Goal: Transaction & Acquisition: Register for event/course

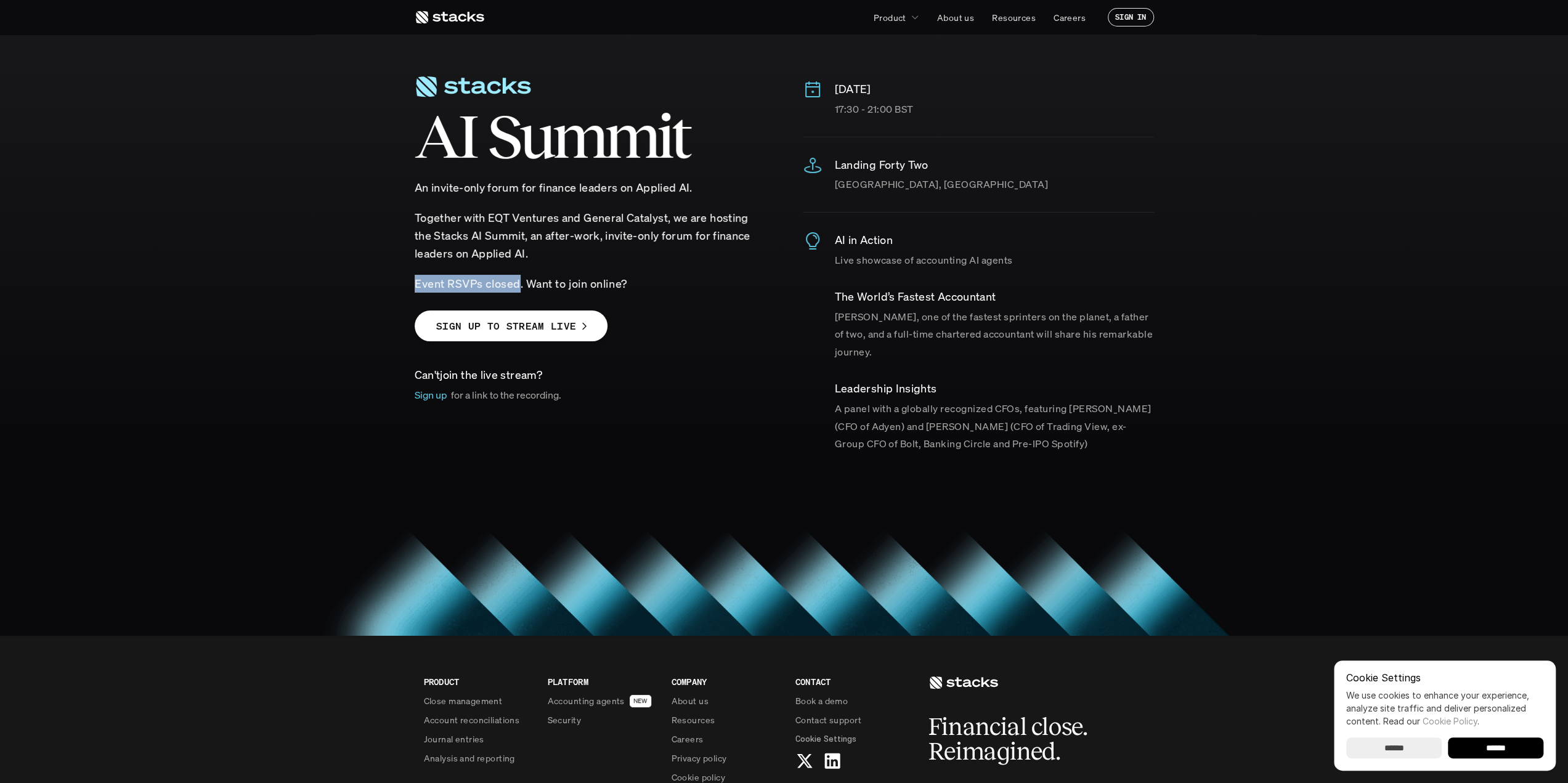
drag, startPoint x: 417, startPoint y: 282, endPoint x: 520, endPoint y: 282, distance: 103.0
click at [520, 282] on p "Event RSVPs closed. Want to join online?" at bounding box center [589, 283] width 351 height 18
drag, startPoint x: 536, startPoint y: 280, endPoint x: 658, endPoint y: 285, distance: 122.1
click at [658, 285] on p "Event RSVPs closed. Want to join online?" at bounding box center [589, 283] width 351 height 18
drag, startPoint x: 463, startPoint y: 239, endPoint x: 562, endPoint y: 237, distance: 99.0
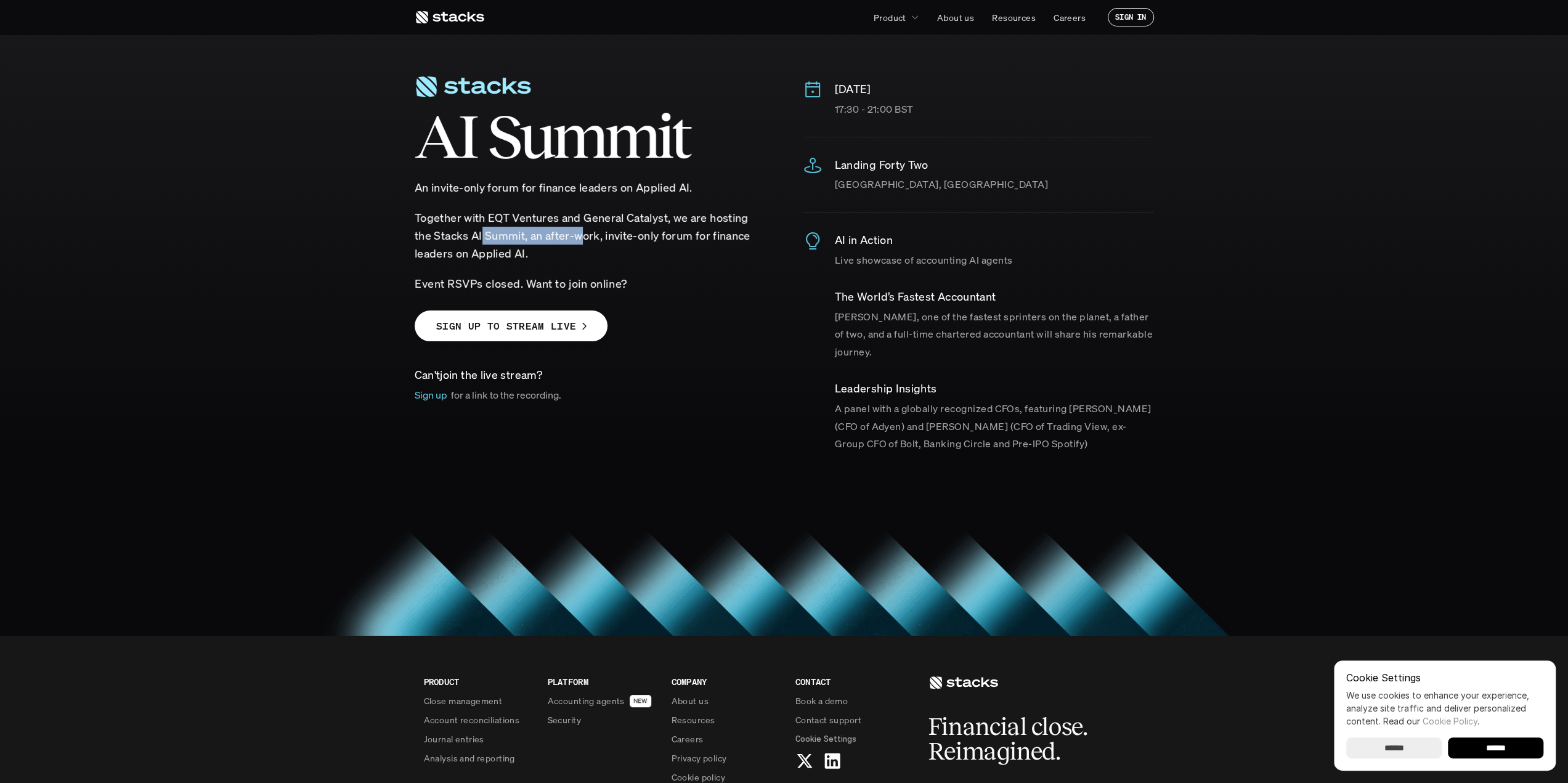
click at [562, 237] on p "​Together with EQT Ventures and General Catalyst, we are hosting the Stacks AI …" at bounding box center [589, 235] width 351 height 53
click at [583, 232] on p "​Together with EQT Ventures and General Catalyst, we are hosting the Stacks AI …" at bounding box center [589, 235] width 351 height 53
drag, startPoint x: 567, startPoint y: 239, endPoint x: 657, endPoint y: 239, distance: 90.0
click at [642, 239] on p "​Together with EQT Ventures and General Catalyst, we are hosting the Stacks AI …" at bounding box center [589, 235] width 351 height 53
click at [764, 234] on p "​Together with EQT Ventures and General Catalyst, we are hosting the Stacks AI …" at bounding box center [589, 235] width 351 height 53
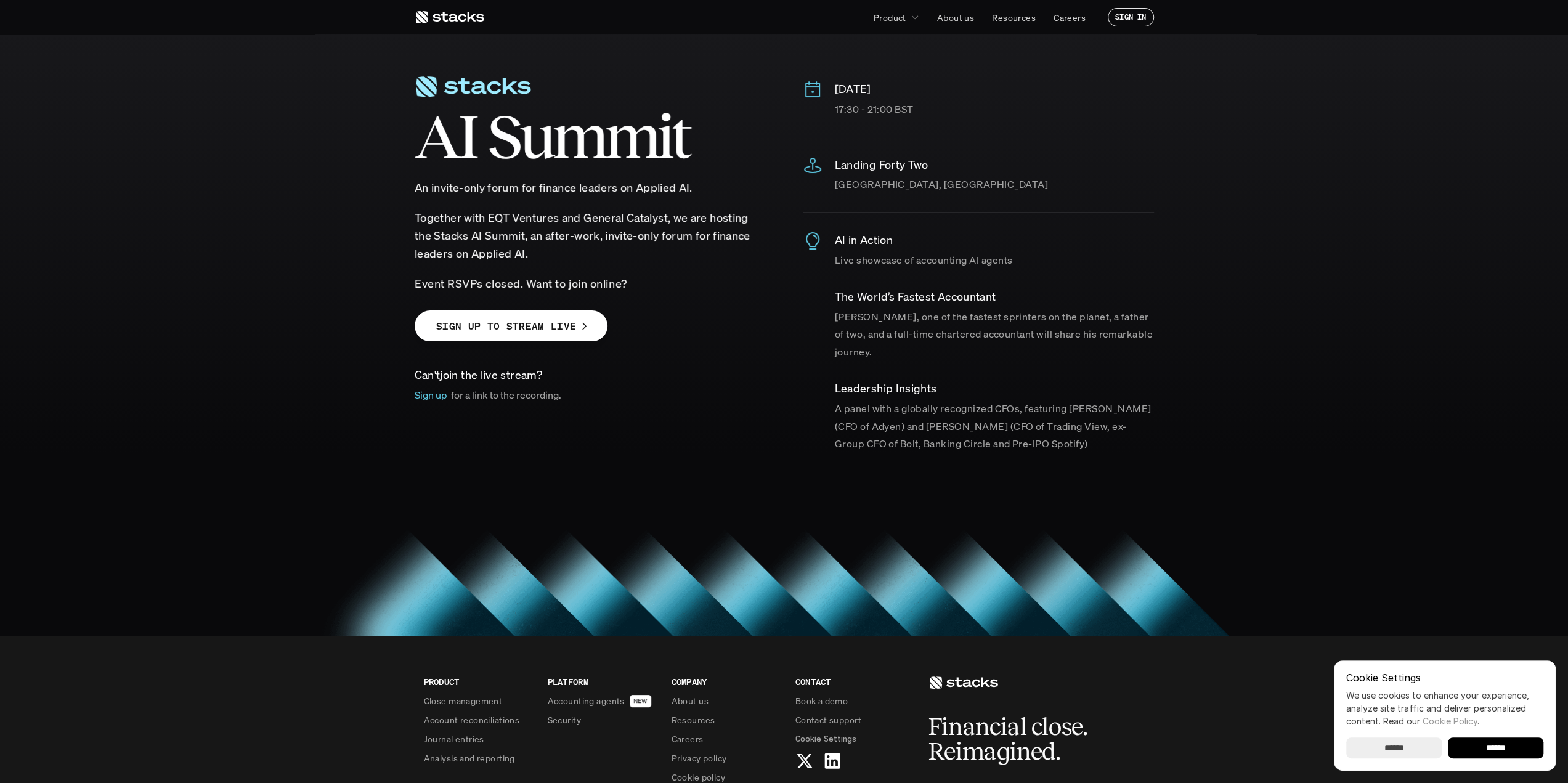
click at [517, 246] on p "​Together with EQT Ventures and General Catalyst, we are hosting the Stacks AI …" at bounding box center [589, 235] width 351 height 53
click at [425, 239] on p "​Together with EQT Ventures and General Catalyst, we are hosting the Stacks AI …" at bounding box center [589, 235] width 351 height 53
drag, startPoint x: 832, startPoint y: 112, endPoint x: 913, endPoint y: 112, distance: 81.0
click at [913, 112] on div "[DATE] 17:30 - 21:00 BST" at bounding box center [978, 100] width 351 height 39
click at [926, 104] on p "17:30 - 21:00 BST" at bounding box center [994, 109] width 319 height 18
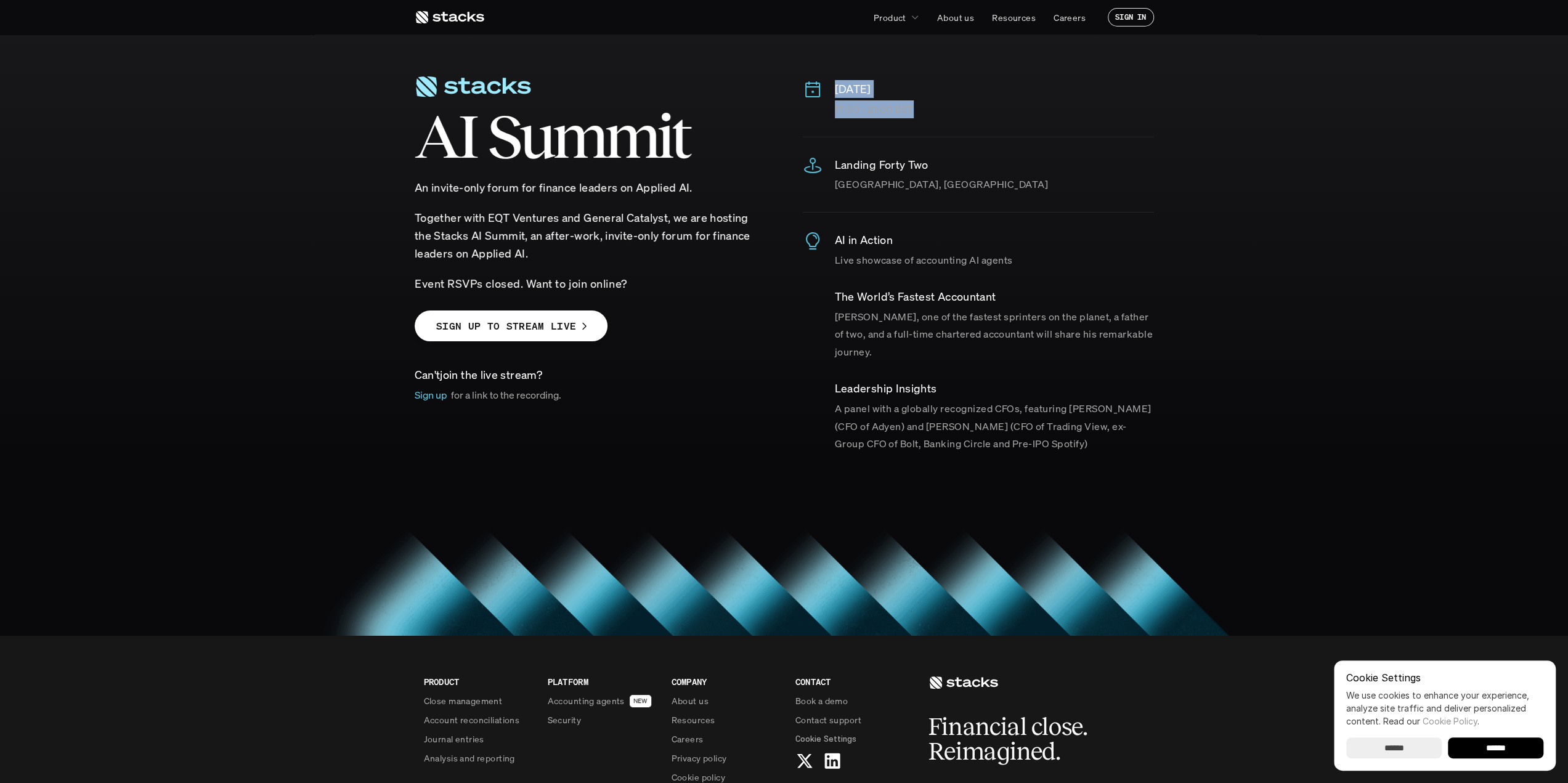
drag, startPoint x: 841, startPoint y: 102, endPoint x: 832, endPoint y: 86, distance: 18.4
click at [832, 86] on div "[DATE] 17:30 - 21:00 BST" at bounding box center [978, 100] width 351 height 39
click at [971, 125] on div "[DATE] 17:30 - 21:00 BST Landing [GEOGRAPHIC_DATA], [GEOGRAPHIC_DATA] AI in Act…" at bounding box center [978, 257] width 351 height 391
click at [1502, 746] on input "******" at bounding box center [1495, 748] width 96 height 21
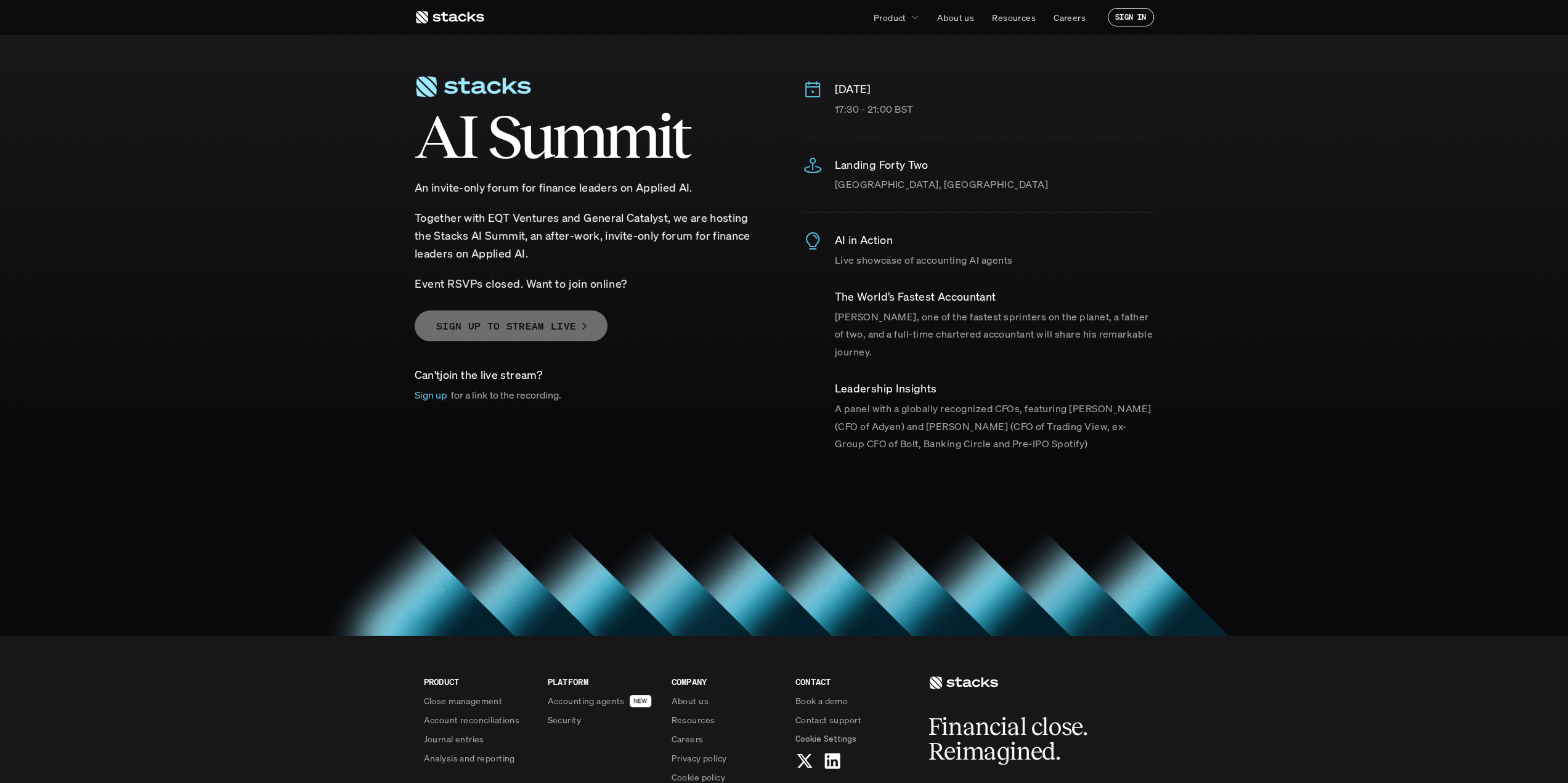
click at [560, 324] on p "SIGN UP TO STREAM LIVE" at bounding box center [506, 326] width 140 height 18
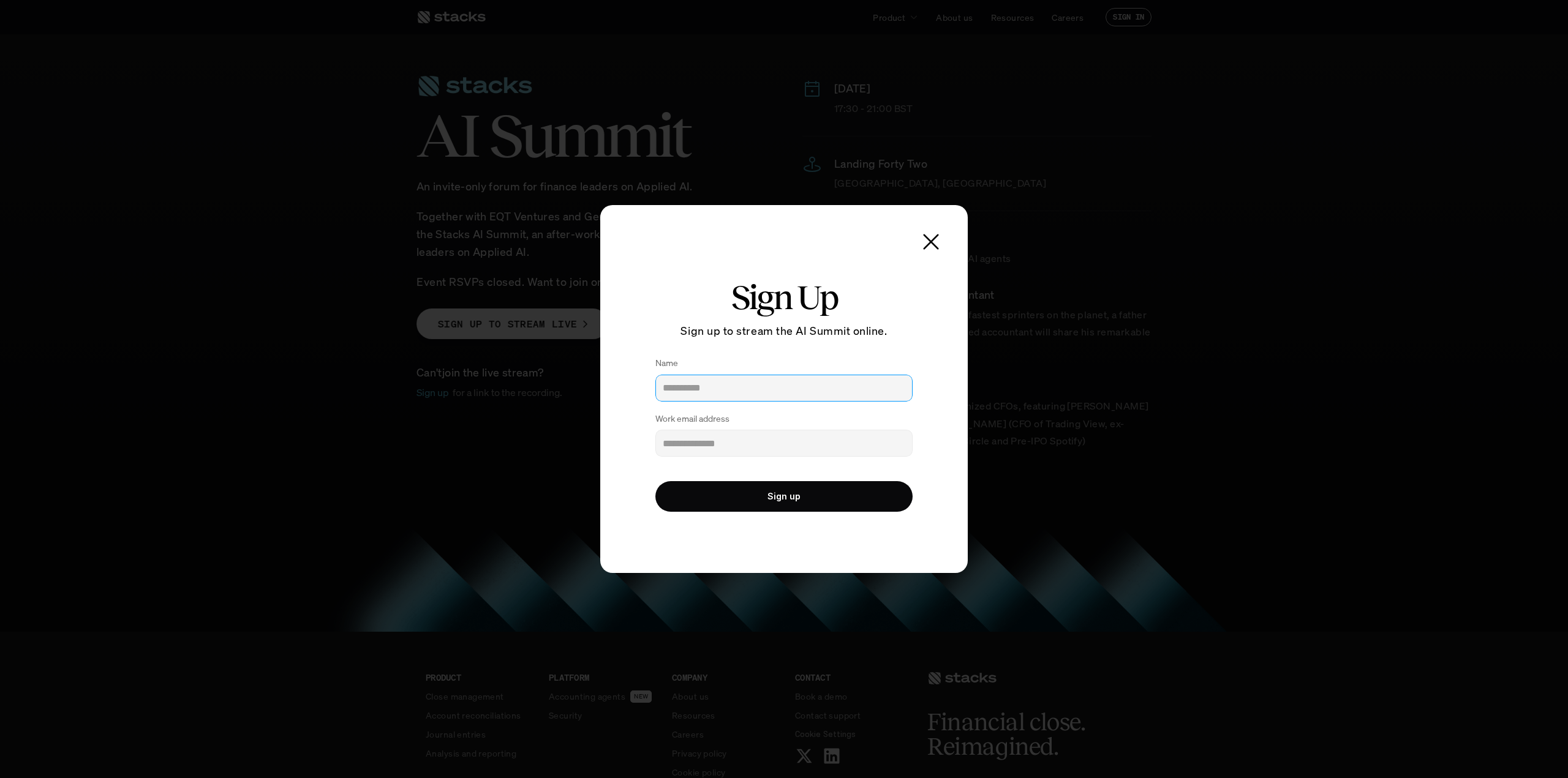
click at [683, 386] on input "Name" at bounding box center [784, 389] width 257 height 27
type input "******"
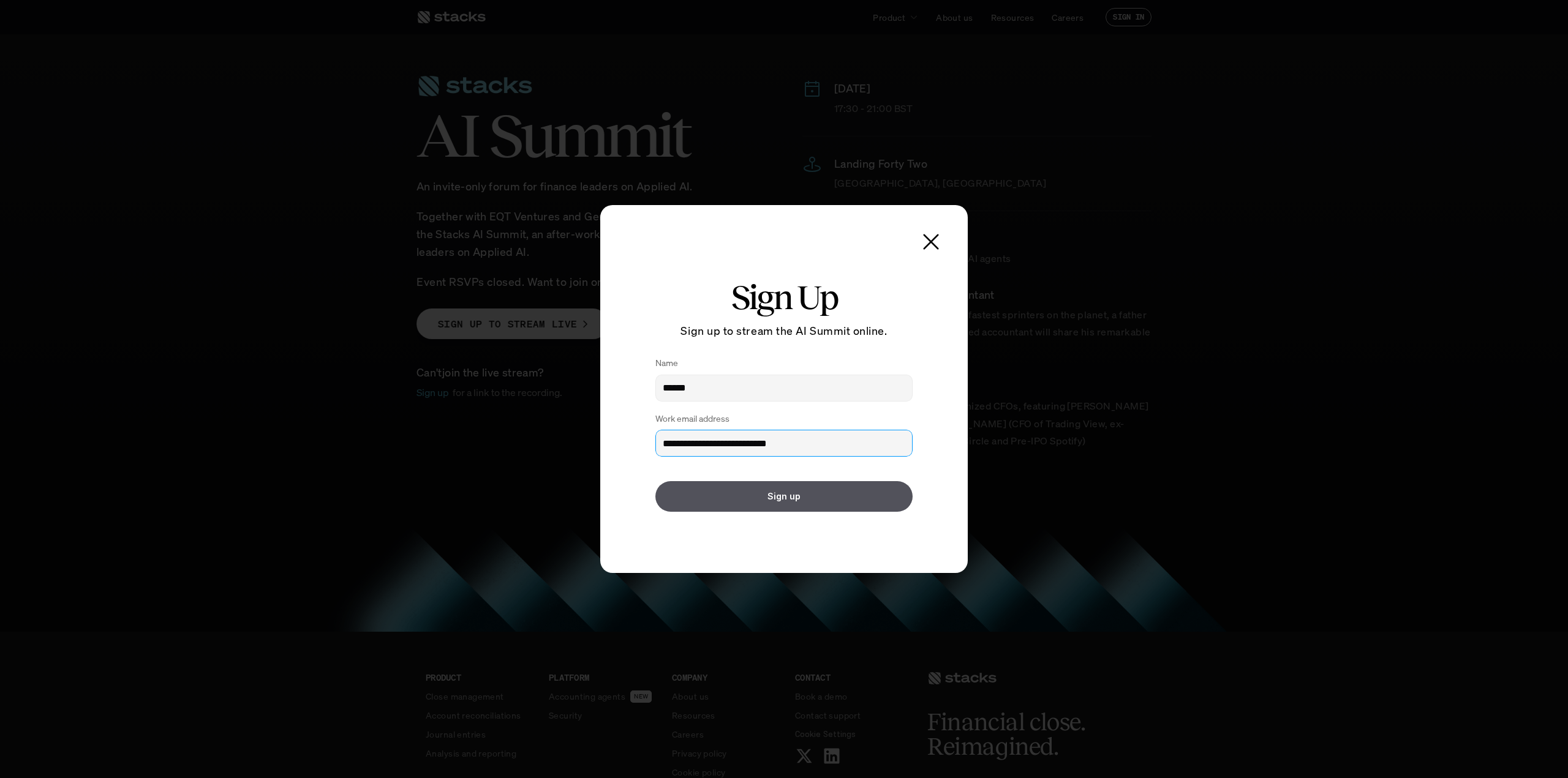
type input "**********"
click at [770, 488] on button "Sign up" at bounding box center [784, 496] width 257 height 30
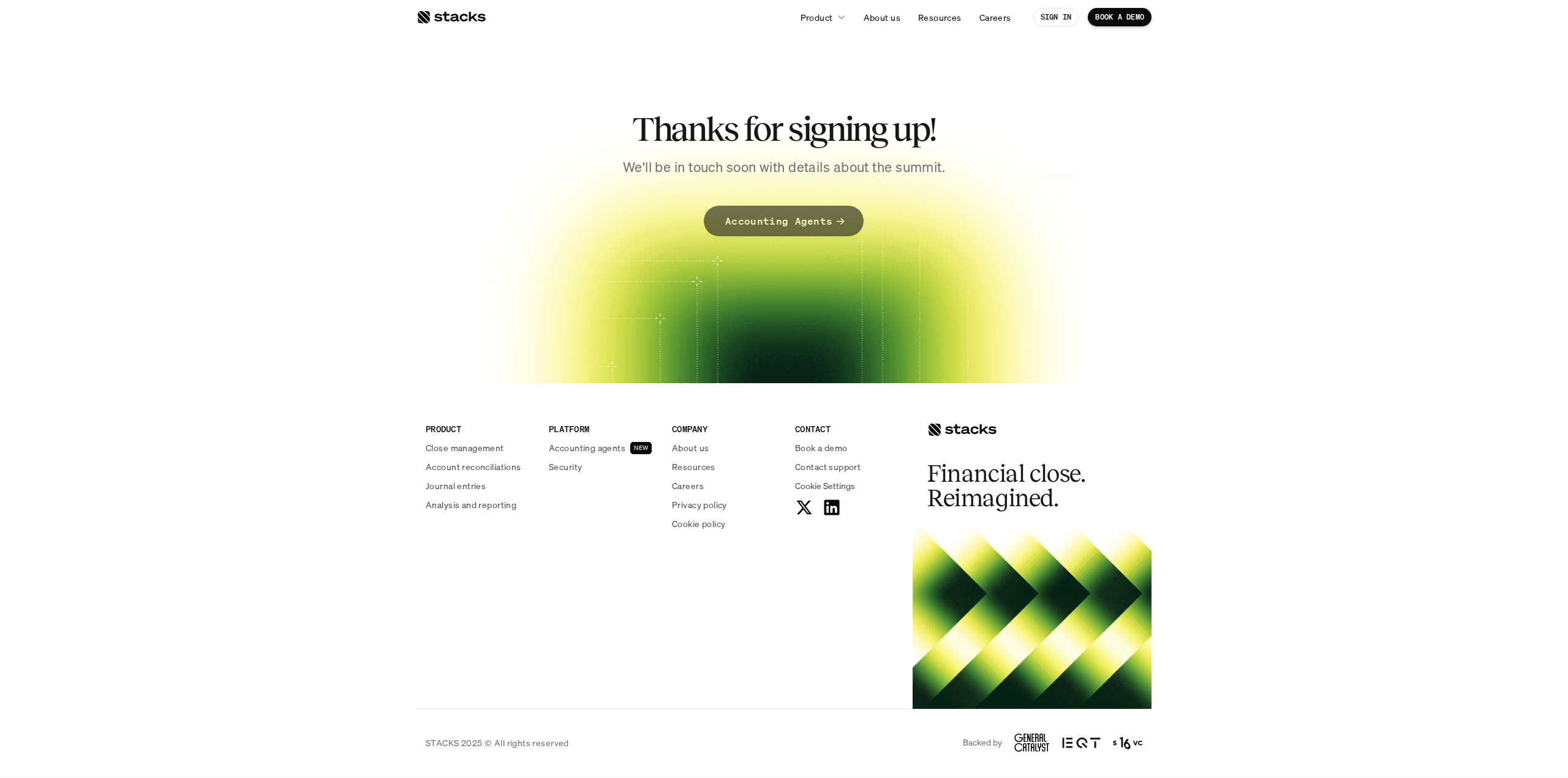
click at [837, 221] on icon at bounding box center [841, 221] width 8 height 6
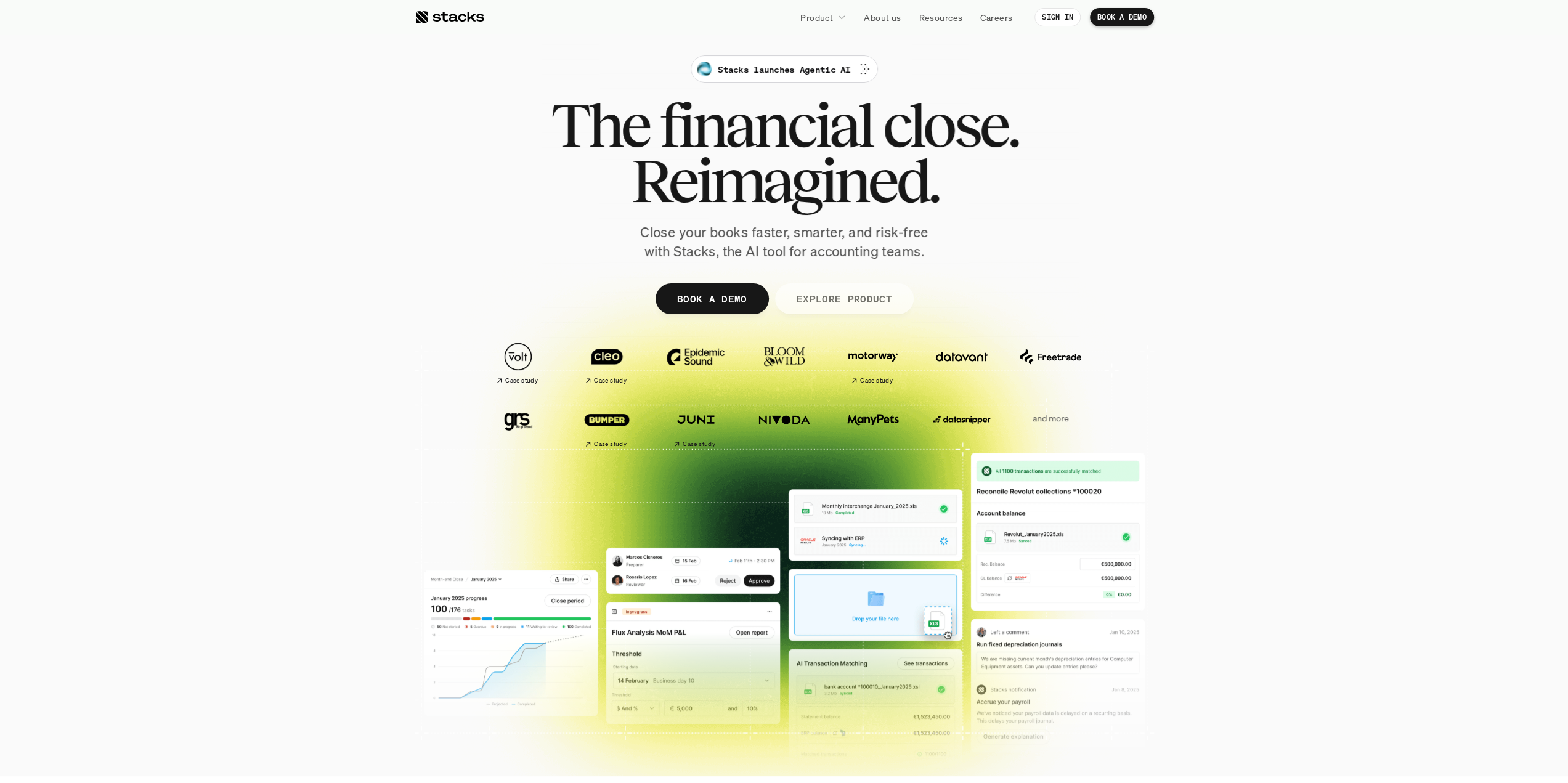
click at [878, 308] on link "EXPLORE PRODUCT" at bounding box center [844, 299] width 139 height 31
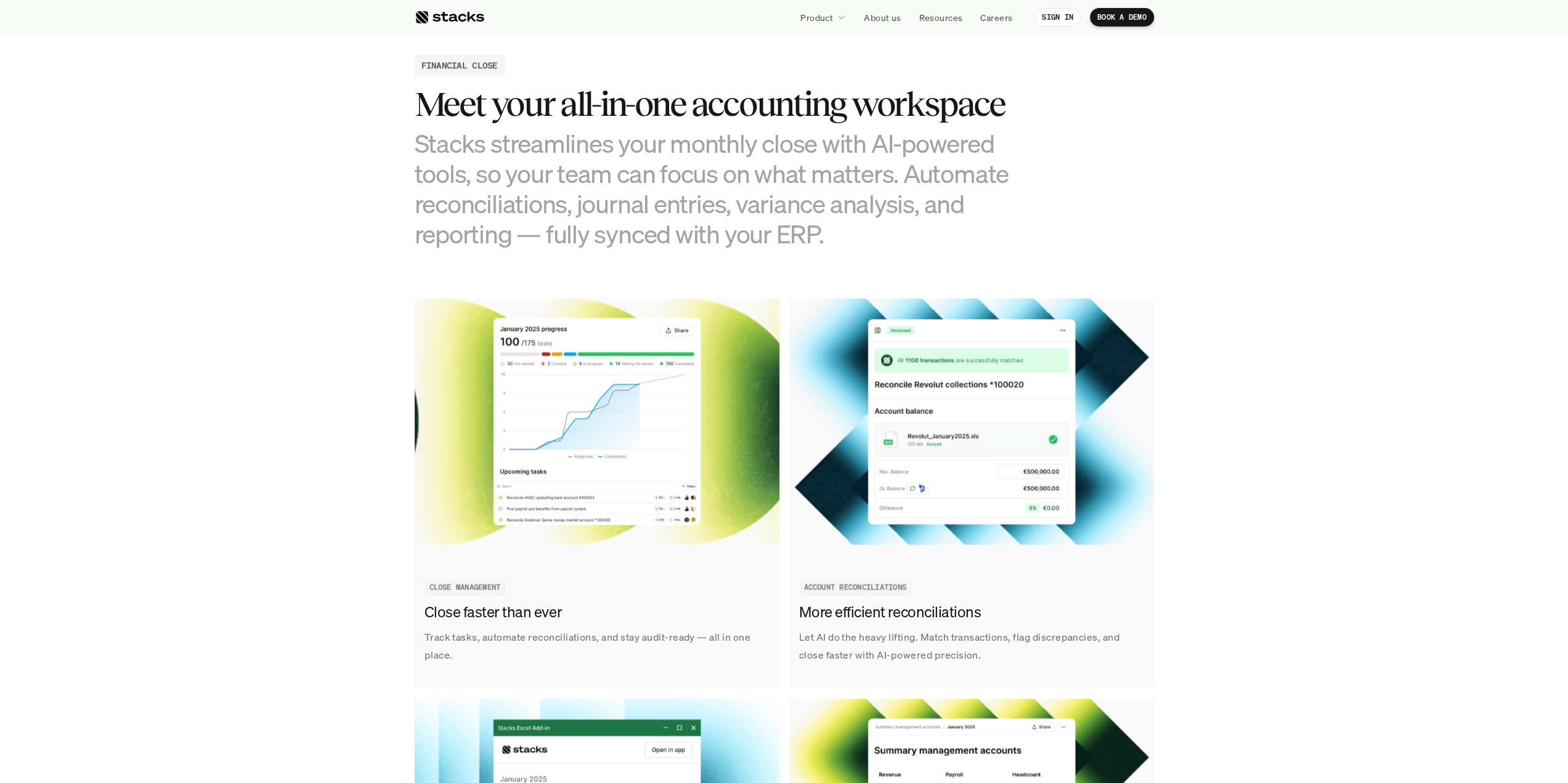
scroll to position [1236, 0]
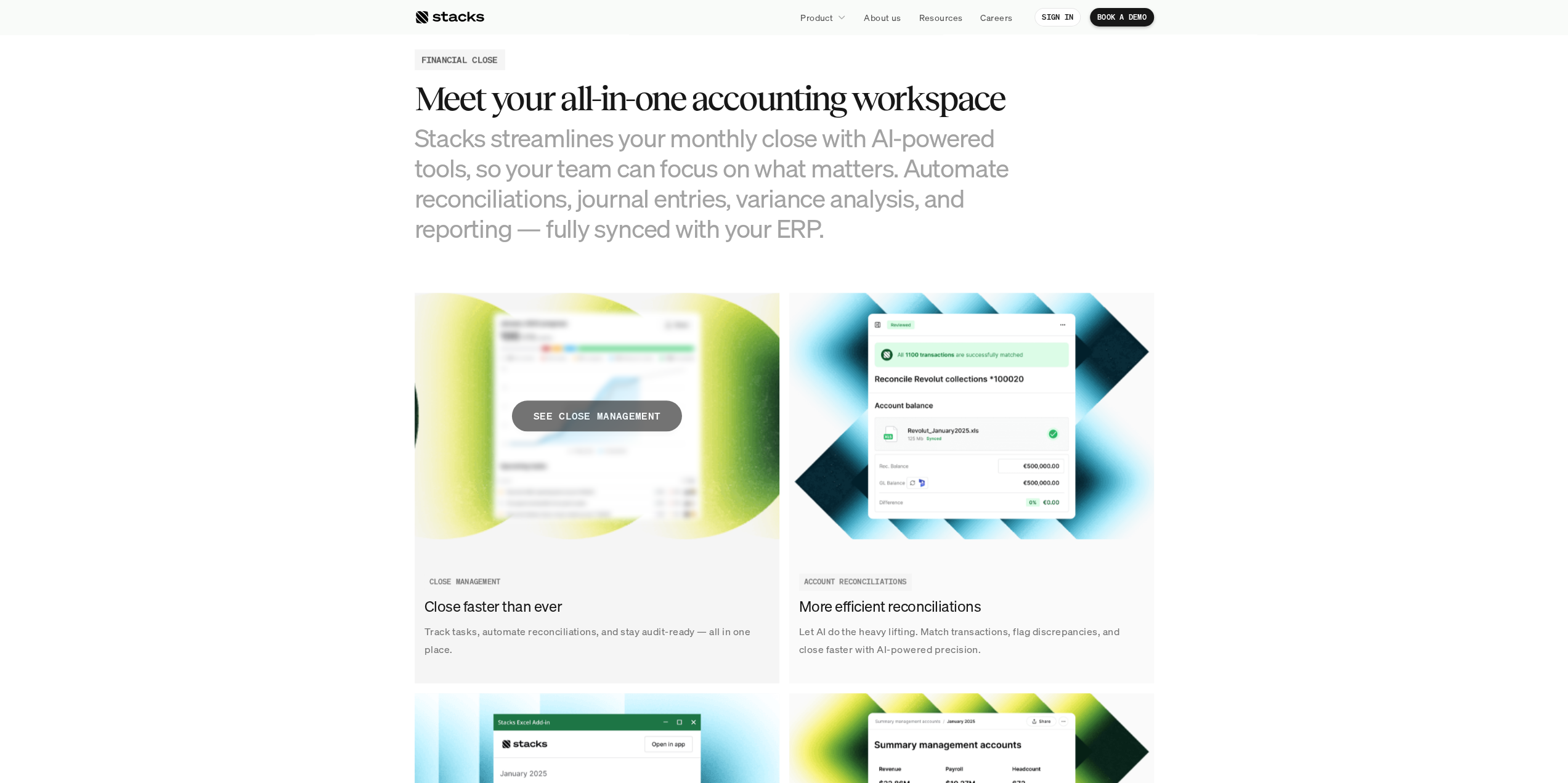
click at [631, 412] on p "SEE CLOSE MANAGEMENT" at bounding box center [597, 416] width 127 height 18
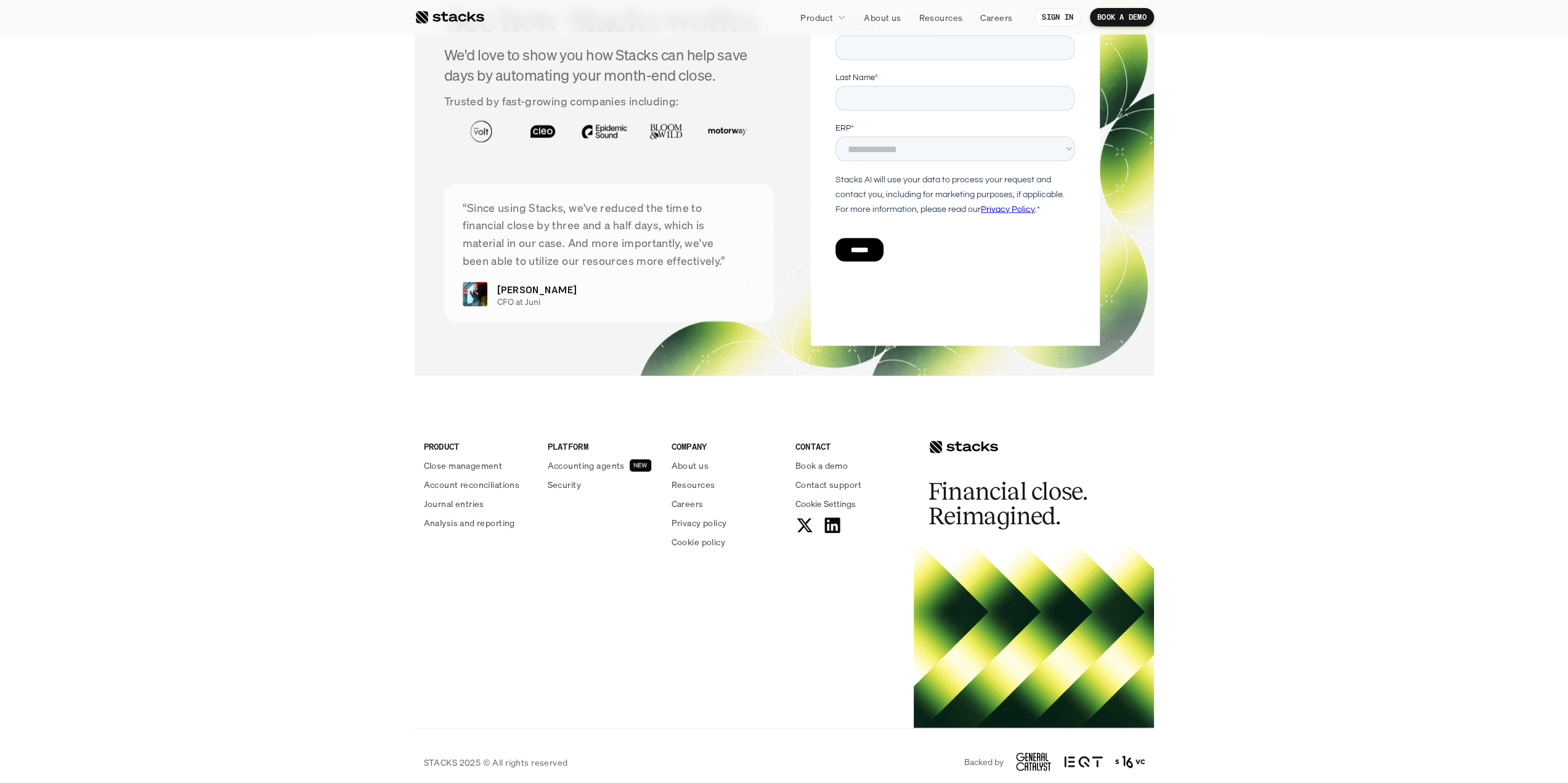
scroll to position [2439, 0]
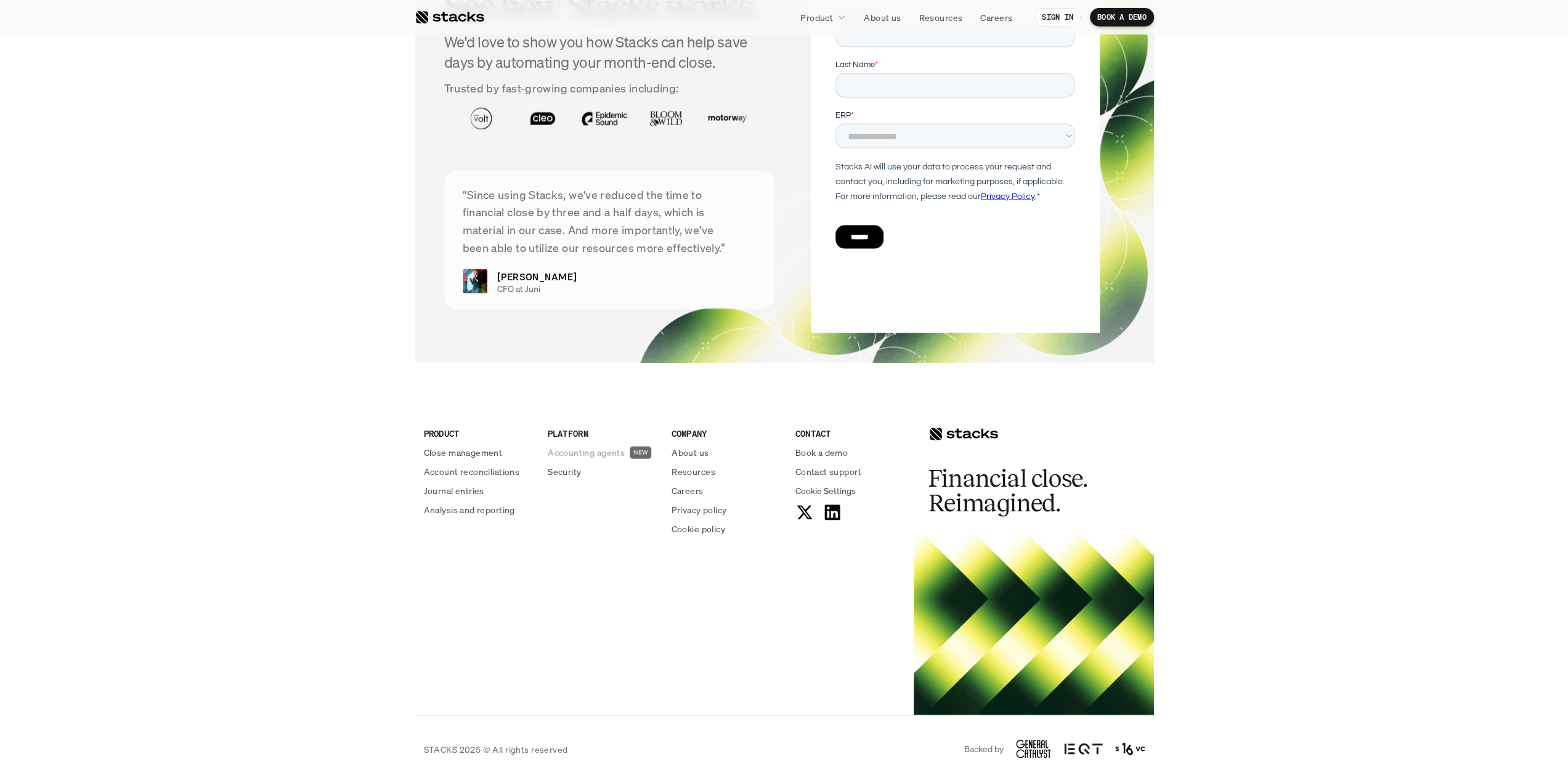
click at [640, 451] on h2 "NEW" at bounding box center [641, 452] width 14 height 7
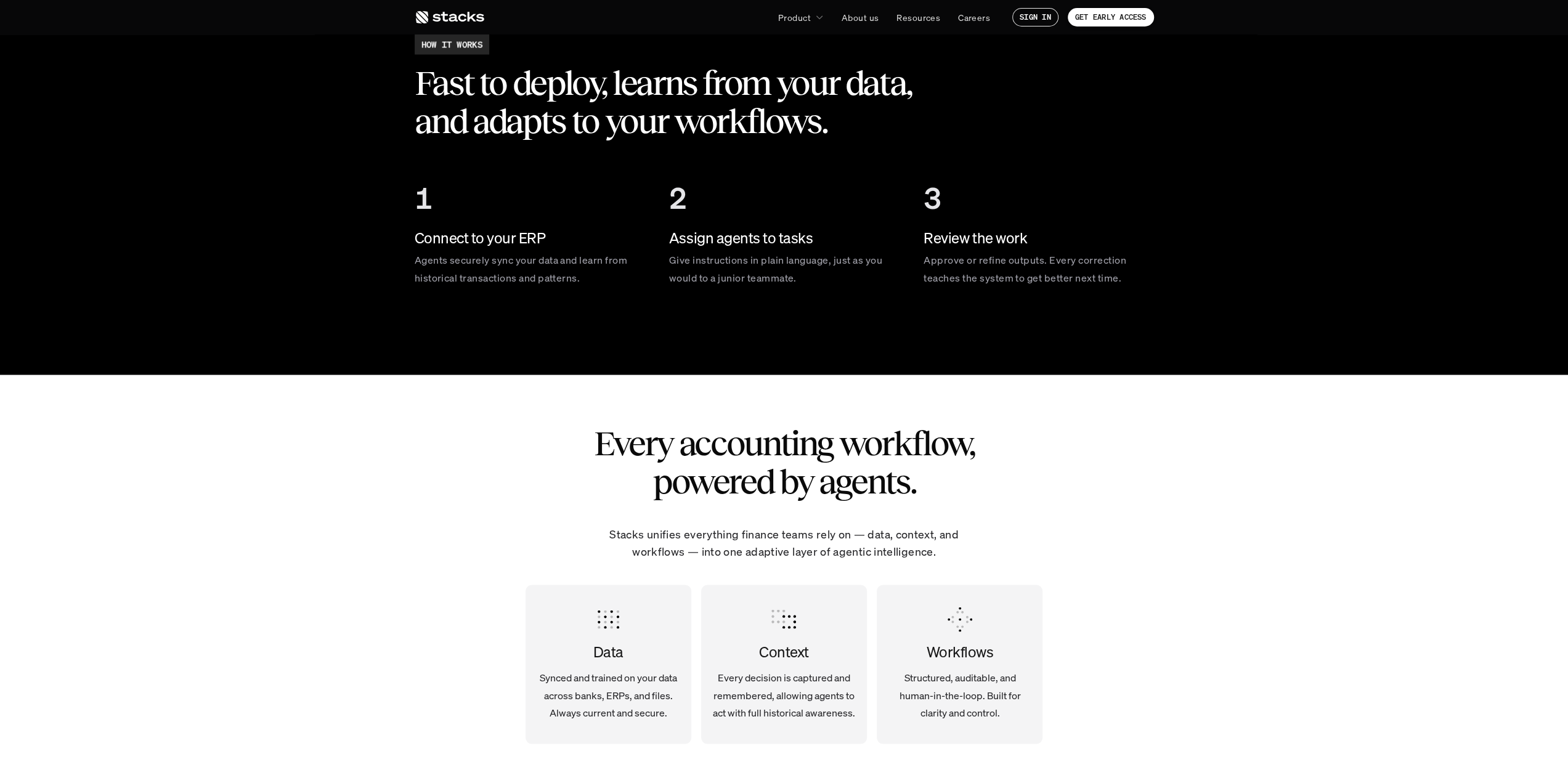
scroll to position [2157, 0]
